Goal: Transaction & Acquisition: Purchase product/service

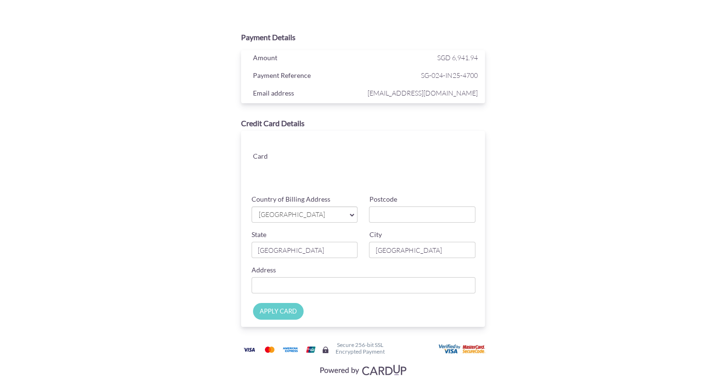
click at [297, 214] on span "[GEOGRAPHIC_DATA]" at bounding box center [300, 215] width 84 height 10
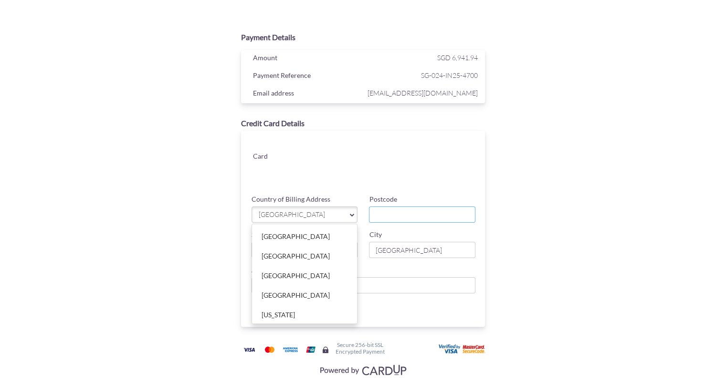
click at [397, 212] on input "Postcode" at bounding box center [422, 214] width 106 height 16
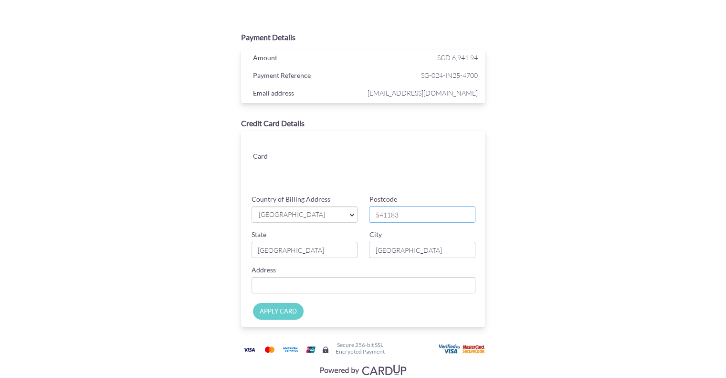
type input "541183"
click at [291, 248] on input "[GEOGRAPHIC_DATA]" at bounding box center [305, 250] width 106 height 16
click at [416, 254] on input "[GEOGRAPHIC_DATA]" at bounding box center [422, 250] width 106 height 16
click at [306, 287] on input "Country of Billing Address" at bounding box center [364, 285] width 224 height 16
type input "[STREET_ADDRESS]"
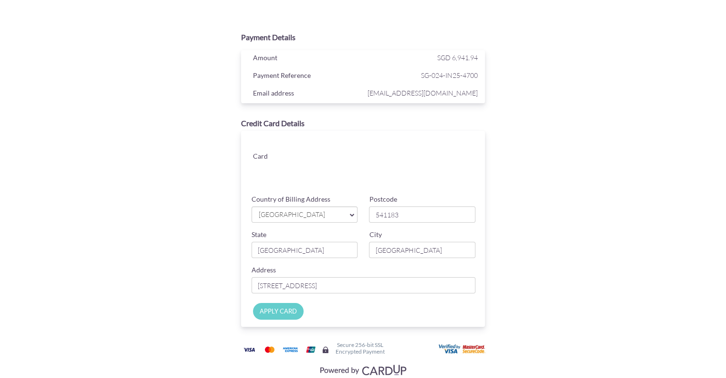
click at [279, 310] on input "APPLY CARD" at bounding box center [278, 311] width 51 height 17
type input "Applying..."
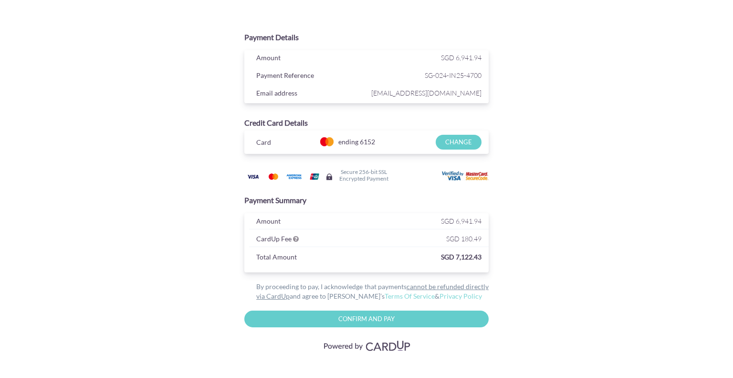
click at [610, 200] on div "Payment Details Amount SGD 6,941.94 Payment Reference SG-024-IN25-4700 Email ad…" at bounding box center [366, 189] width 558 height 378
click at [386, 320] on input "Confirm and Pay" at bounding box center [366, 318] width 244 height 17
type input "Please wait..."
